Goal: Check status: Check status

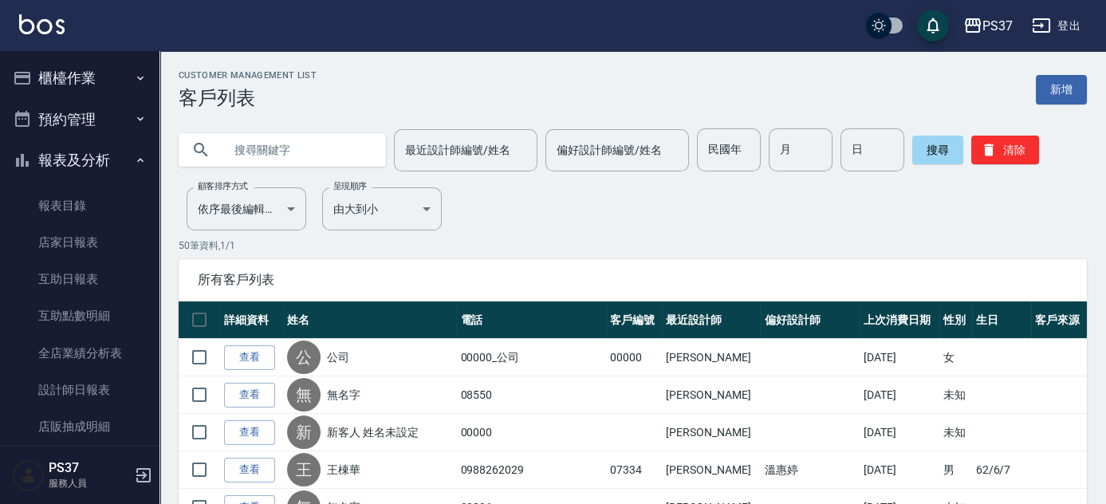
scroll to position [267, 0]
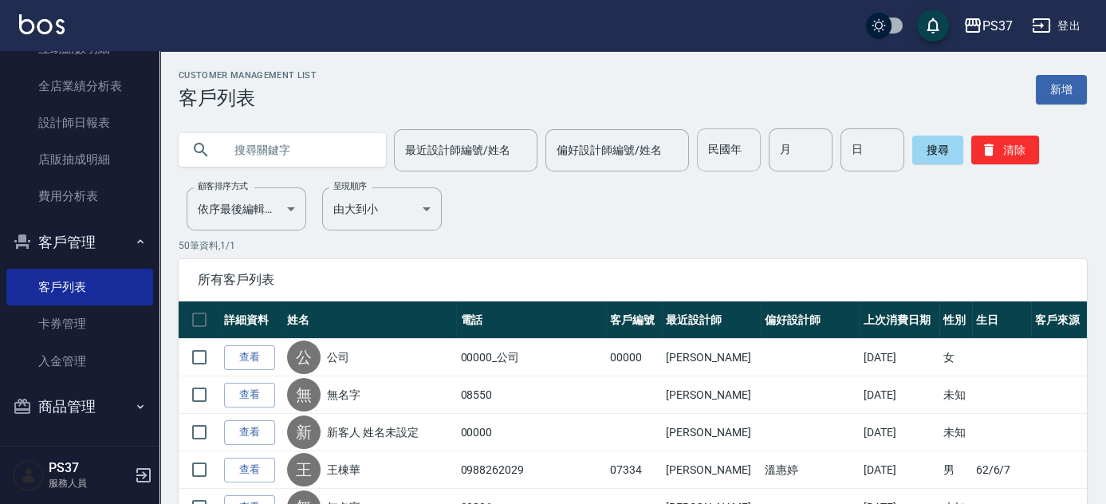
drag, startPoint x: 991, startPoint y: 149, endPoint x: 715, endPoint y: 168, distance: 277.4
click at [992, 148] on icon "button" at bounding box center [989, 150] width 16 height 16
click at [313, 150] on input "text" at bounding box center [298, 149] width 150 height 43
click at [711, 159] on input "民國年" at bounding box center [729, 149] width 64 height 43
type input "81"
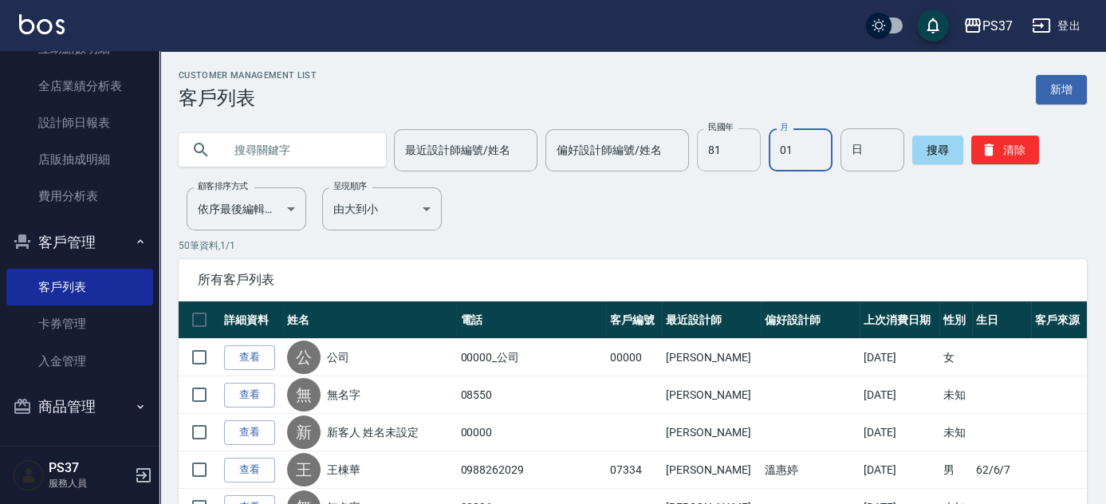
type input "01"
type input "19"
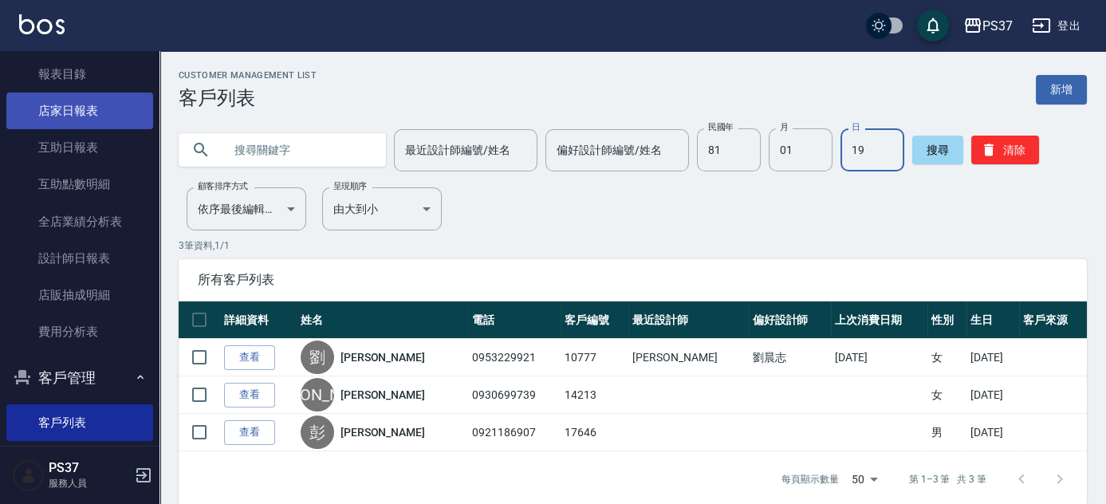
scroll to position [122, 0]
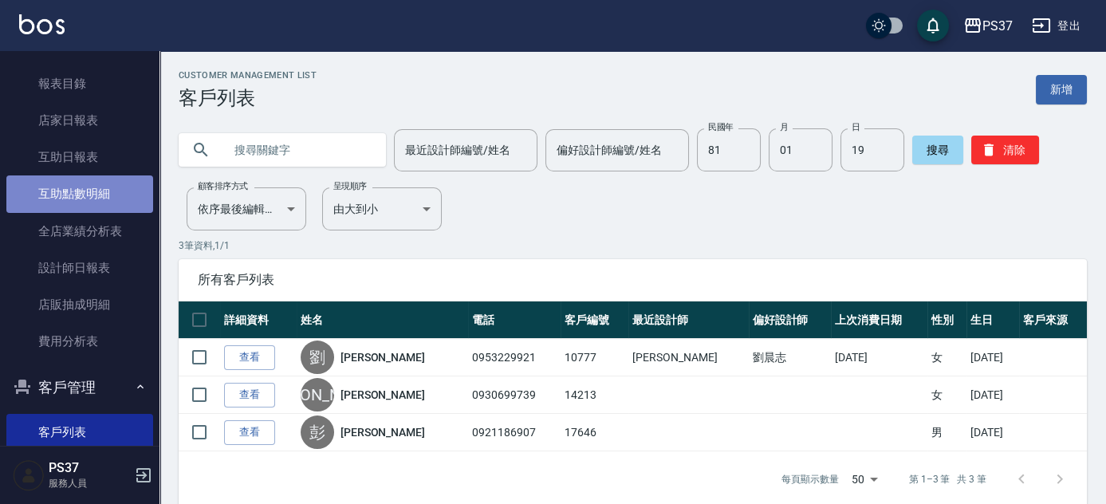
click at [82, 193] on link "互助點數明細" at bounding box center [79, 193] width 147 height 37
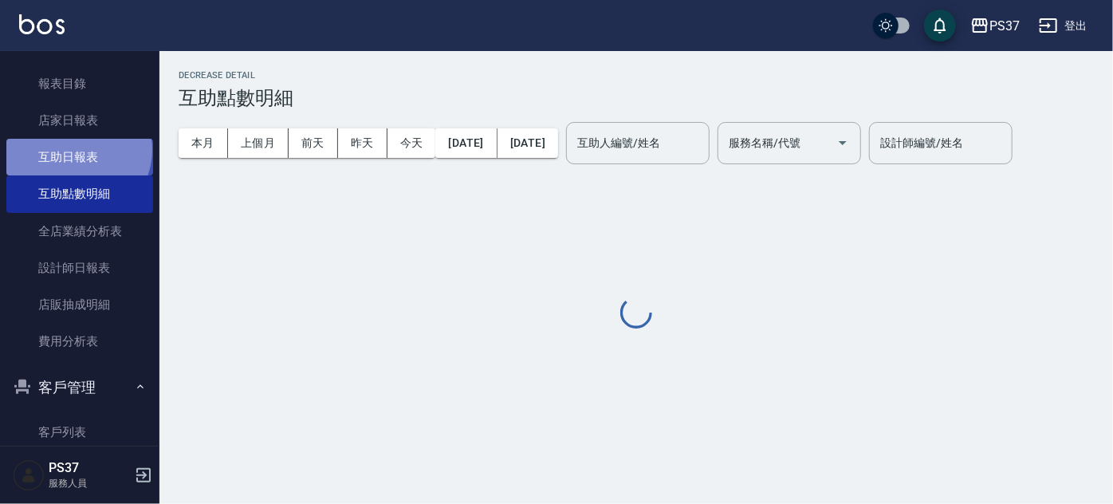
drag, startPoint x: 77, startPoint y: 150, endPoint x: 97, endPoint y: 152, distance: 20.9
click at [77, 149] on link "互助日報表" at bounding box center [79, 157] width 147 height 37
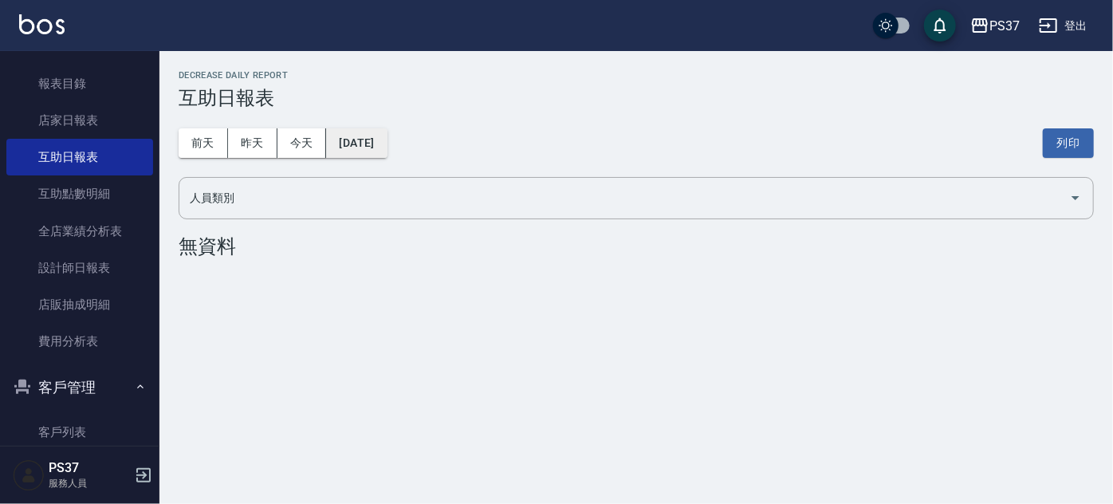
click at [368, 133] on button "[DATE]" at bounding box center [356, 143] width 61 height 30
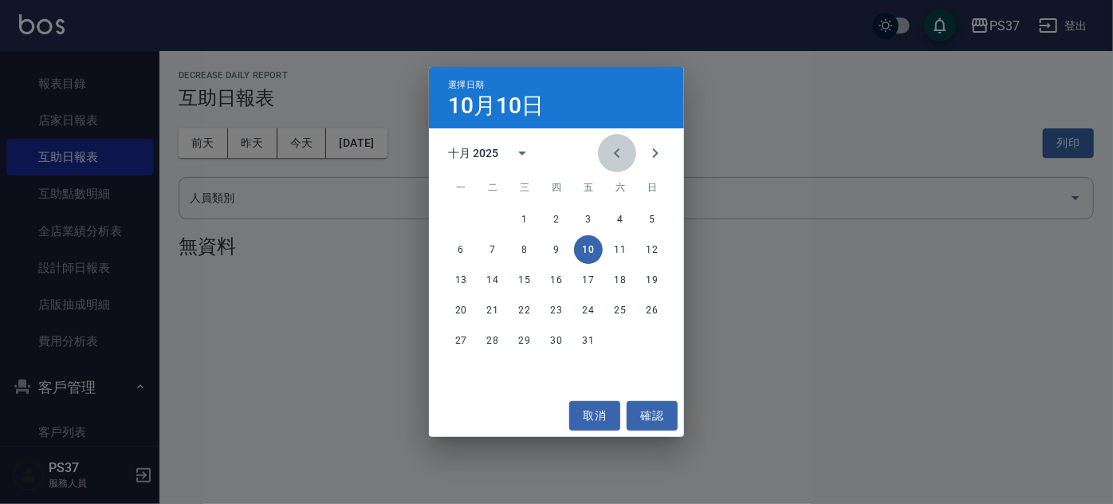
click at [620, 155] on icon "Previous month" at bounding box center [617, 153] width 19 height 19
click at [457, 335] on button "29" at bounding box center [461, 340] width 29 height 29
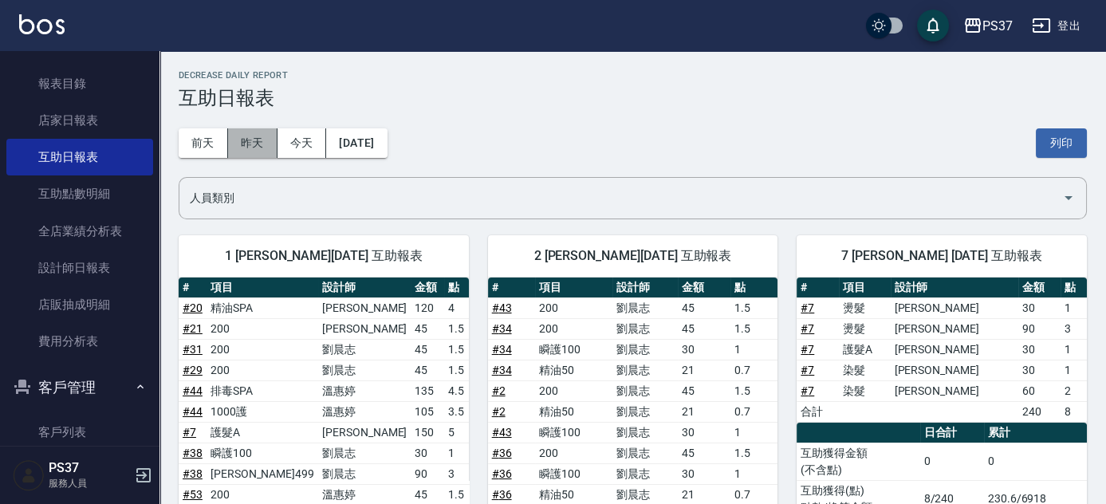
click at [248, 139] on button "昨天" at bounding box center [252, 143] width 49 height 30
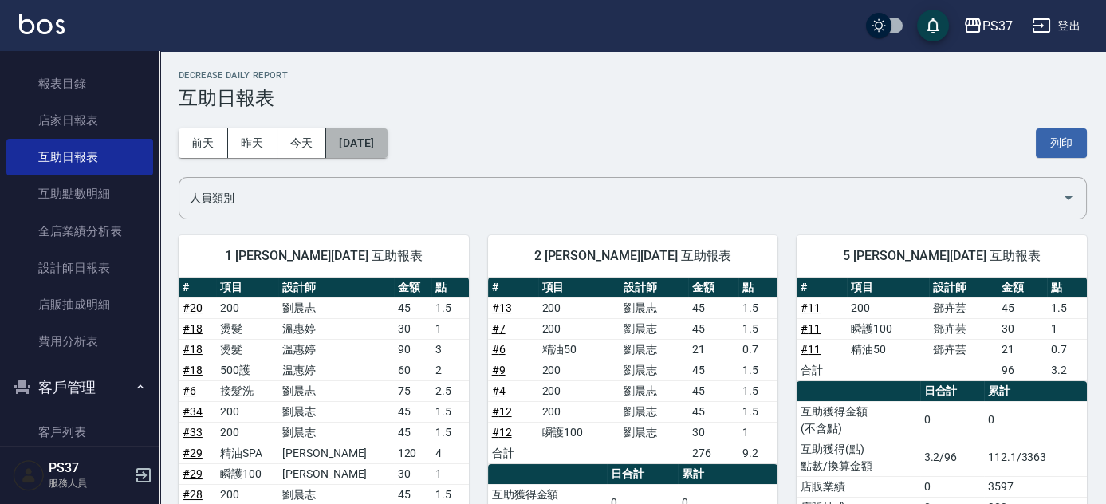
click at [374, 140] on button "[DATE]" at bounding box center [356, 143] width 61 height 30
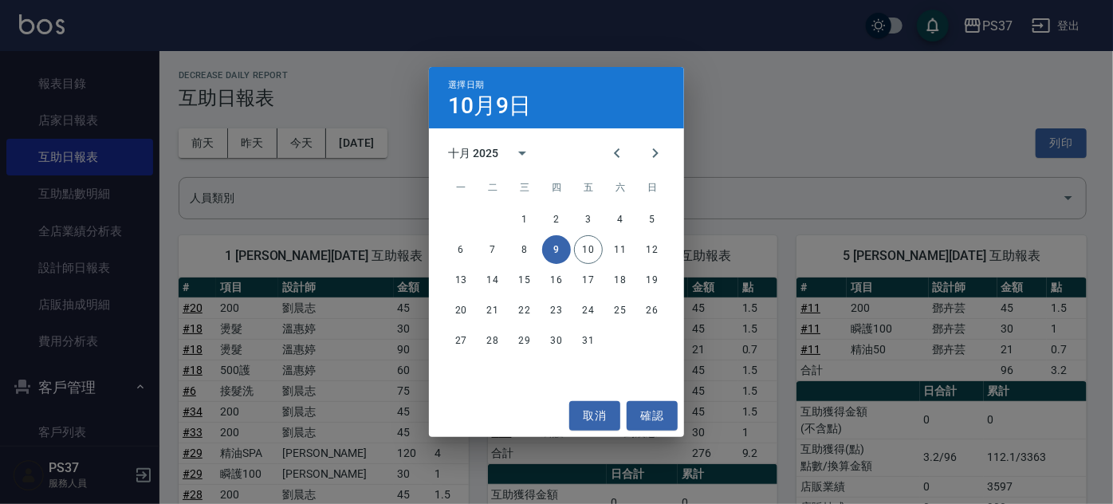
click at [561, 250] on button "9" at bounding box center [556, 249] width 29 height 29
click at [616, 149] on icon "Previous month" at bounding box center [617, 153] width 19 height 19
click at [487, 245] on button "9" at bounding box center [492, 249] width 29 height 29
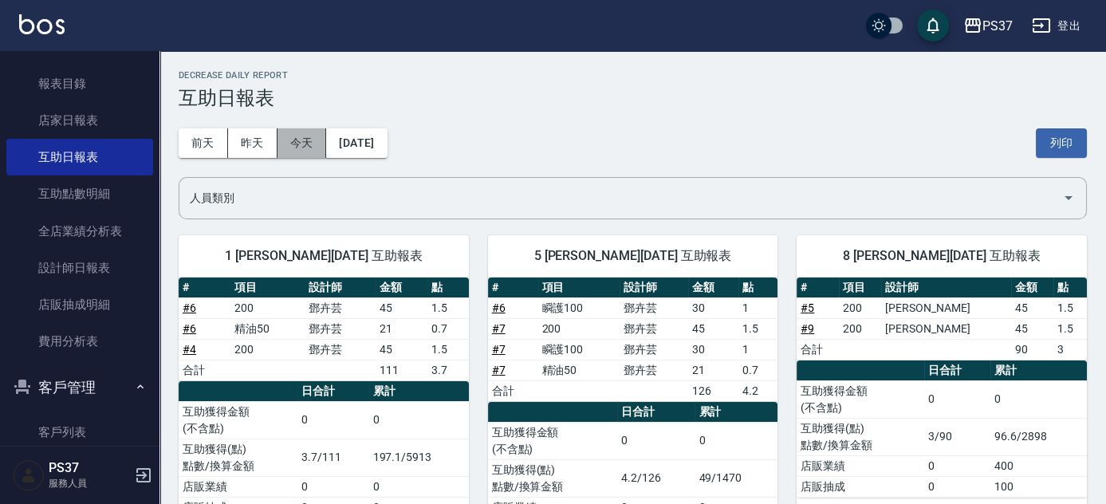
click at [280, 140] on button "今天" at bounding box center [302, 143] width 49 height 30
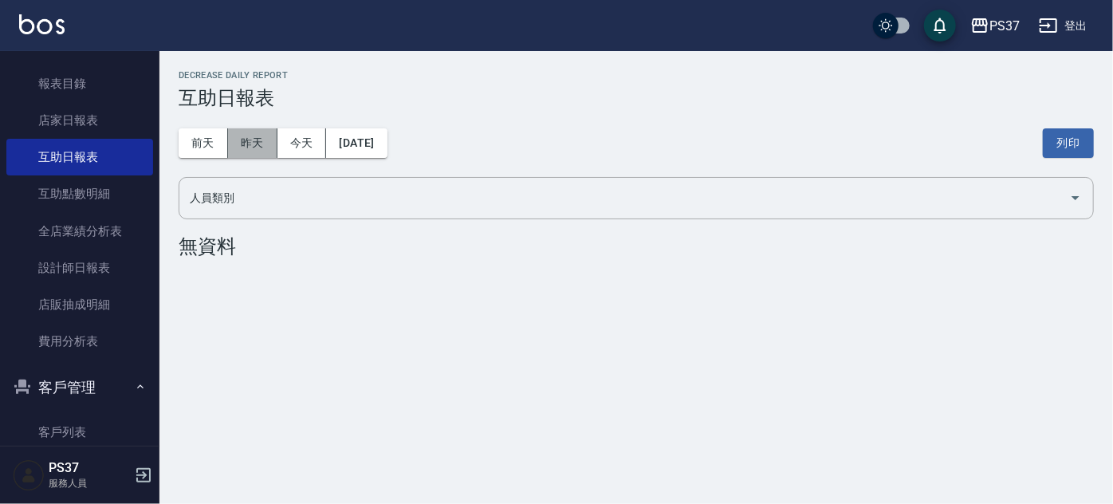
click at [260, 146] on button "昨天" at bounding box center [252, 143] width 49 height 30
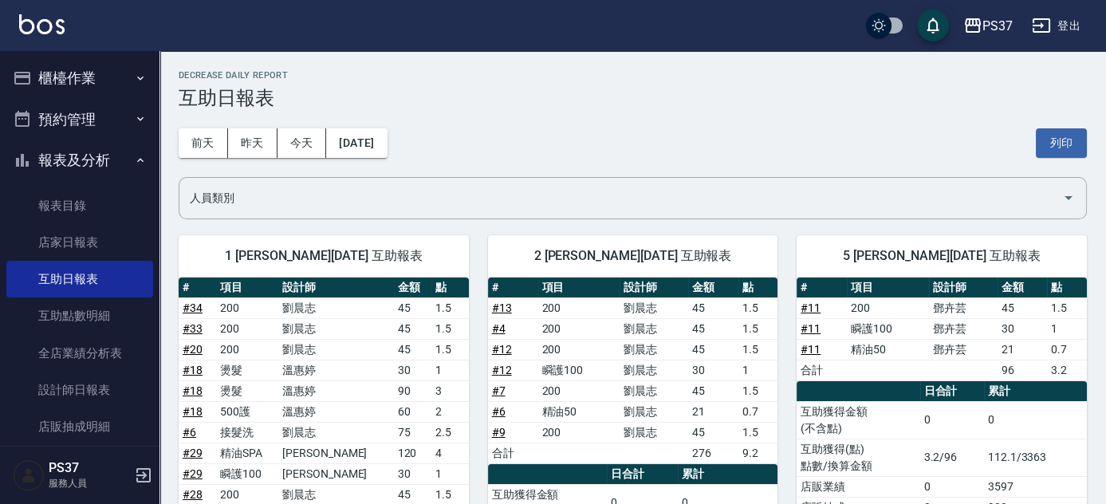
click at [61, 159] on button "報表及分析" at bounding box center [79, 160] width 147 height 41
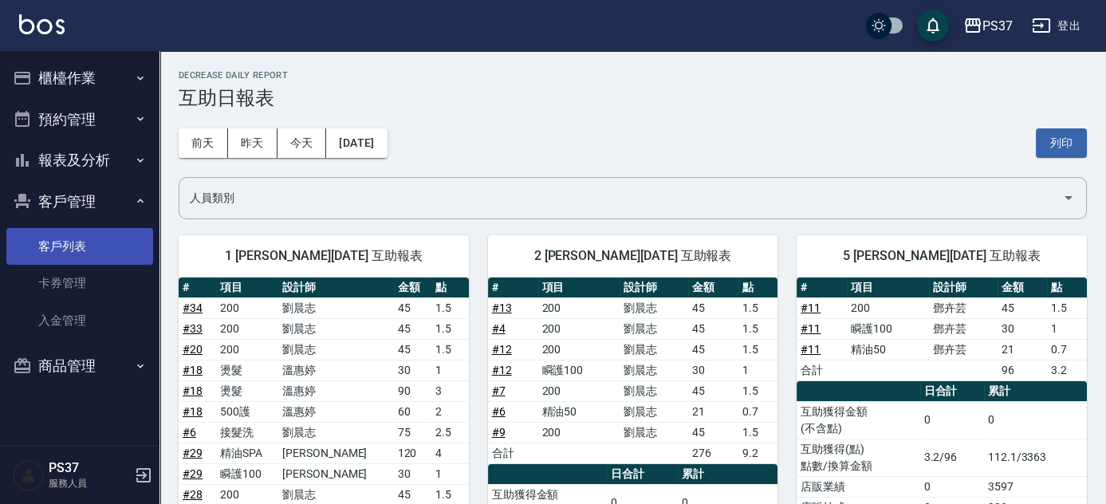
click at [68, 256] on link "客戶列表" at bounding box center [79, 246] width 147 height 37
